Goal: Information Seeking & Learning: Learn about a topic

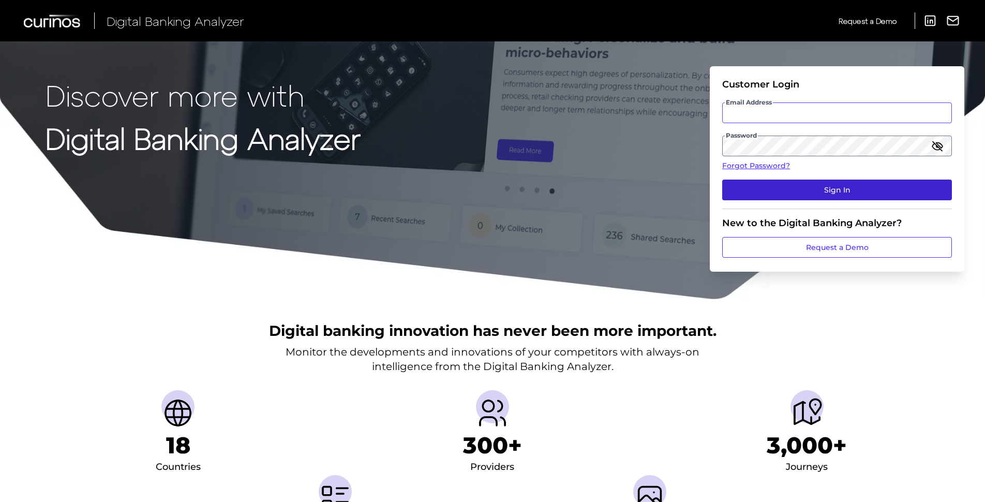
type input "[PERSON_NAME][EMAIL_ADDRESS][PERSON_NAME][DOMAIN_NAME]"
click at [803, 187] on button "Sign In" at bounding box center [837, 189] width 230 height 21
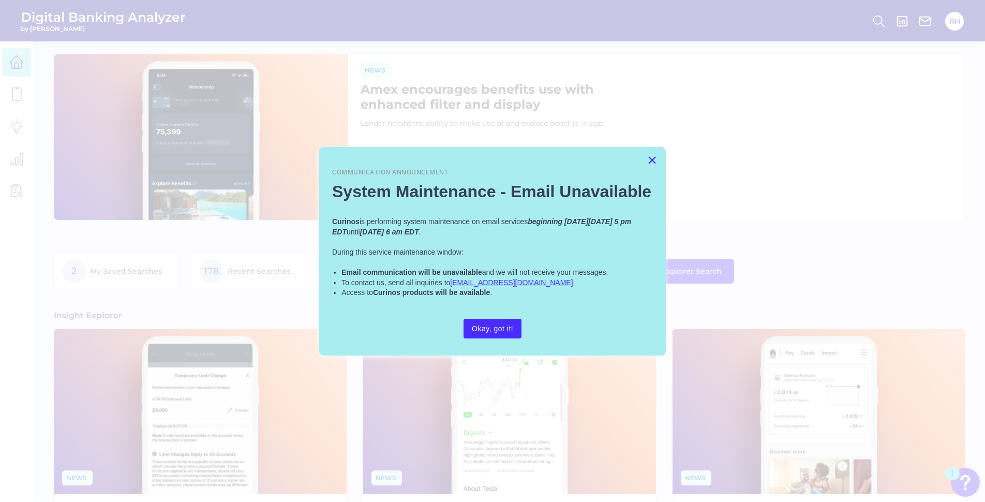
click at [650, 159] on button "×" at bounding box center [652, 160] width 10 height 17
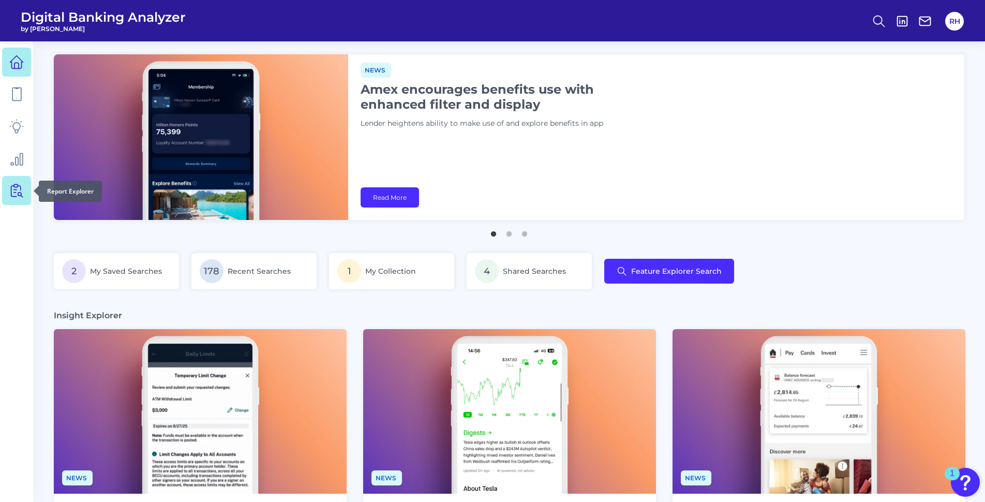
click at [11, 196] on icon at bounding box center [13, 191] width 5 height 11
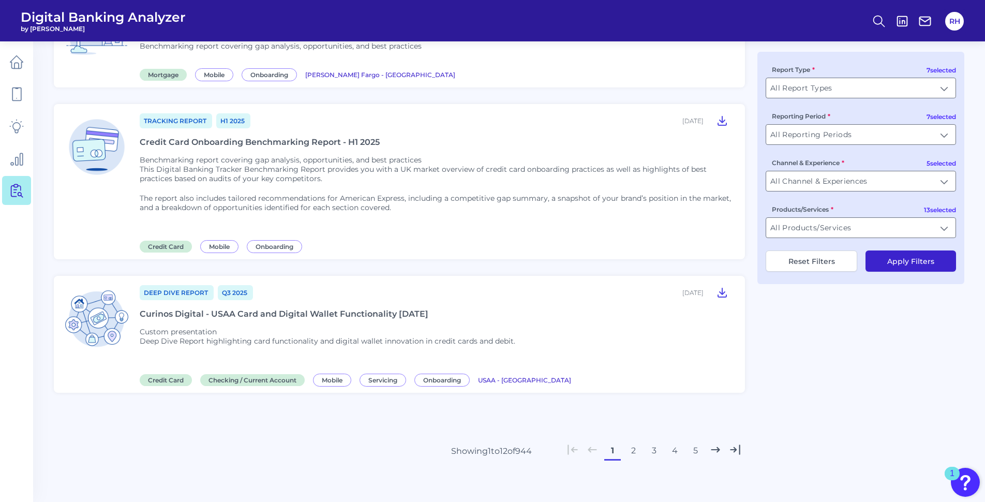
scroll to position [1275, 0]
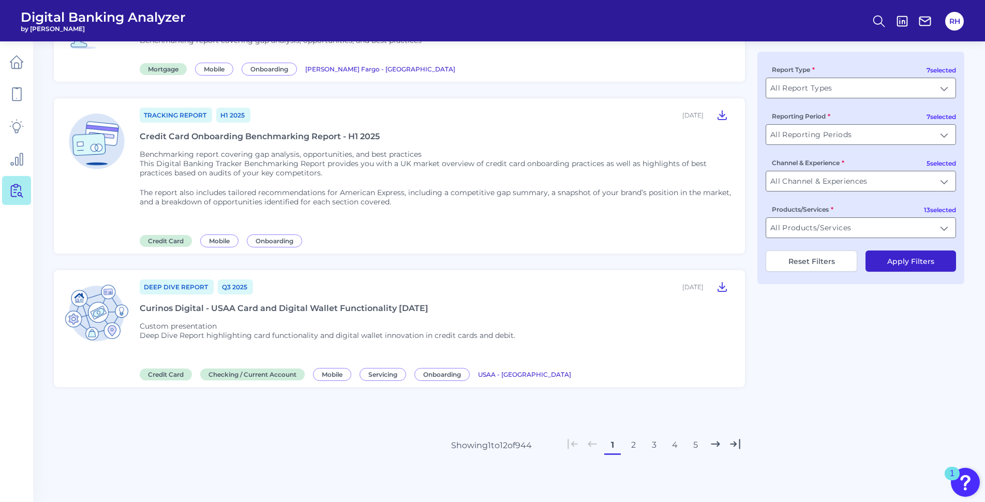
click at [694, 444] on button "5" at bounding box center [695, 445] width 17 height 17
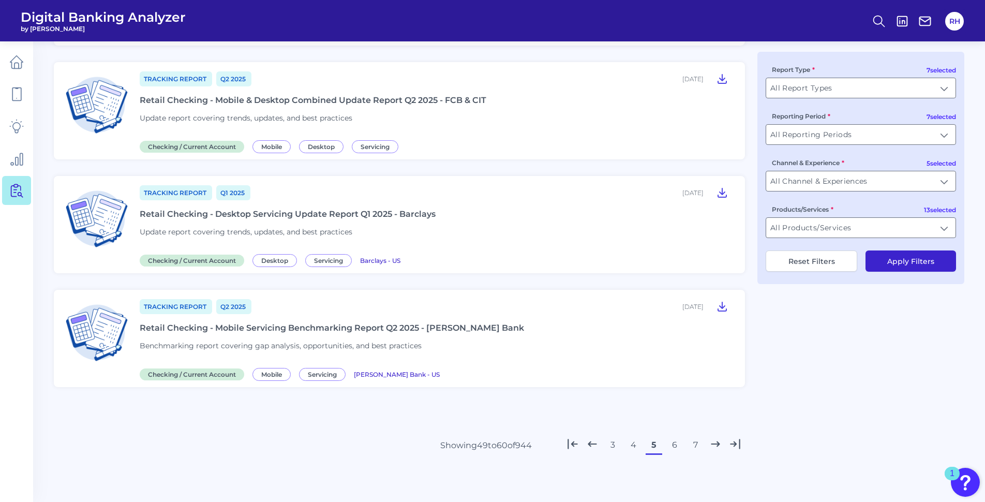
scroll to position [1105, 0]
click at [694, 444] on button "7" at bounding box center [695, 445] width 17 height 17
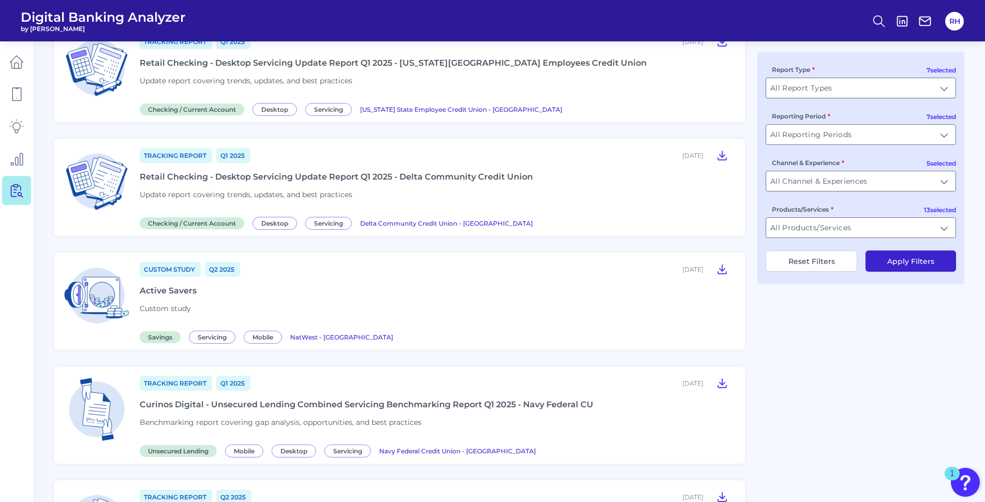
scroll to position [652, 0]
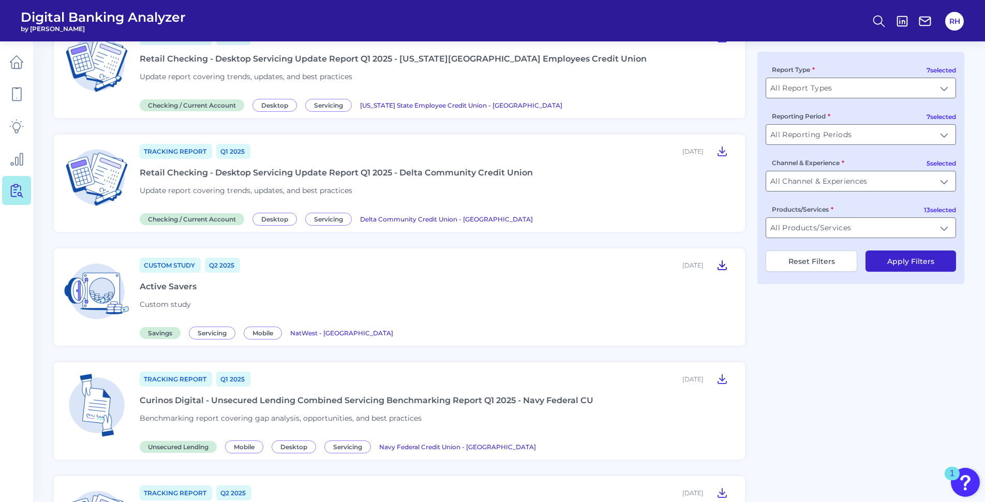
click at [727, 264] on icon at bounding box center [722, 265] width 12 height 12
click at [723, 265] on icon at bounding box center [722, 265] width 12 height 12
drag, startPoint x: 667, startPoint y: 328, endPoint x: 673, endPoint y: 325, distance: 6.9
click at [673, 325] on div "Custom Study Q2 [DATE], 2025 Active Savers Custom study Savings Servicing Mobil…" at bounding box center [436, 297] width 593 height 81
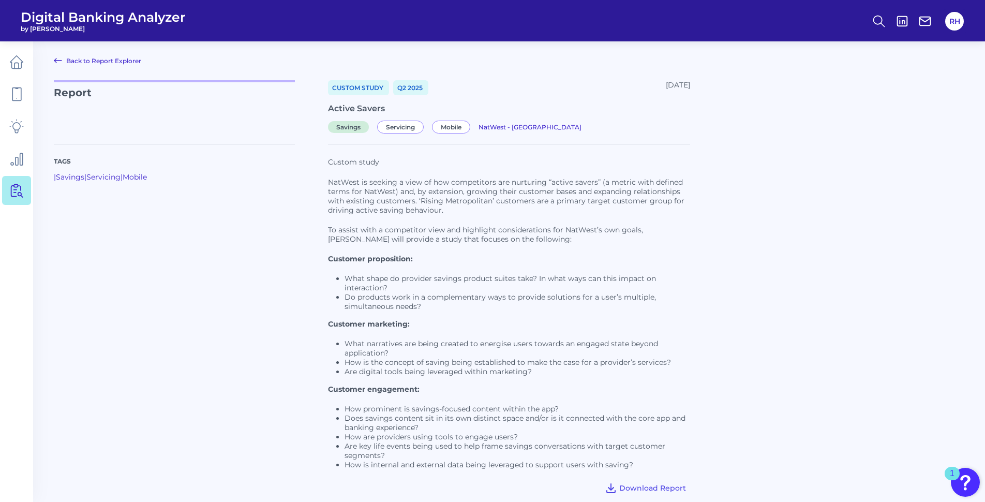
click at [664, 362] on li "How is the concept of saving being established to make the case for a provider’…" at bounding box center [517, 361] width 346 height 9
click at [688, 291] on ul "What shape do provider savings product suites take? In what ways can this impac…" at bounding box center [509, 292] width 362 height 37
click at [644, 487] on span "Download Report" at bounding box center [652, 487] width 67 height 9
